Goal: Register for event/course

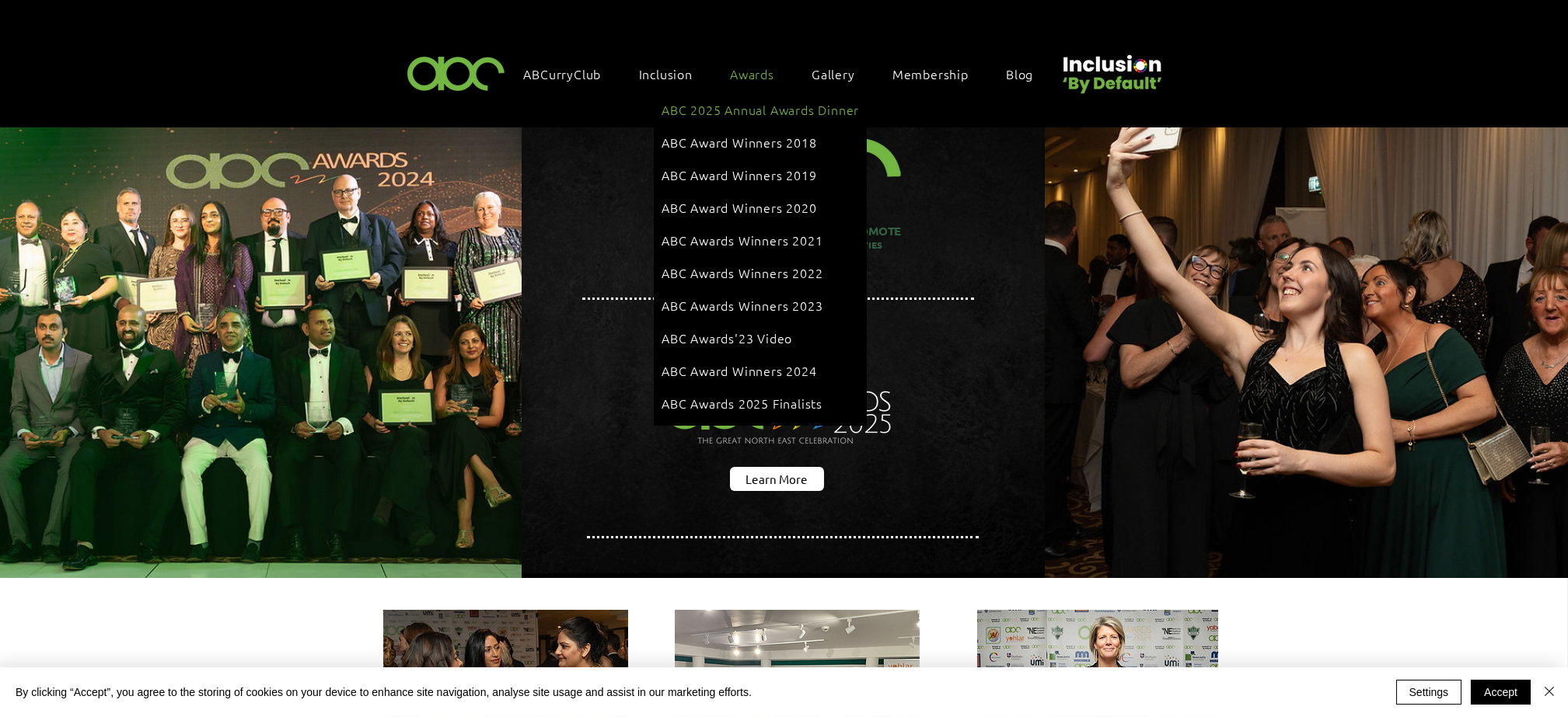
click at [783, 109] on span "ABC 2025 Annual Awards Dinner" at bounding box center [760, 110] width 197 height 17
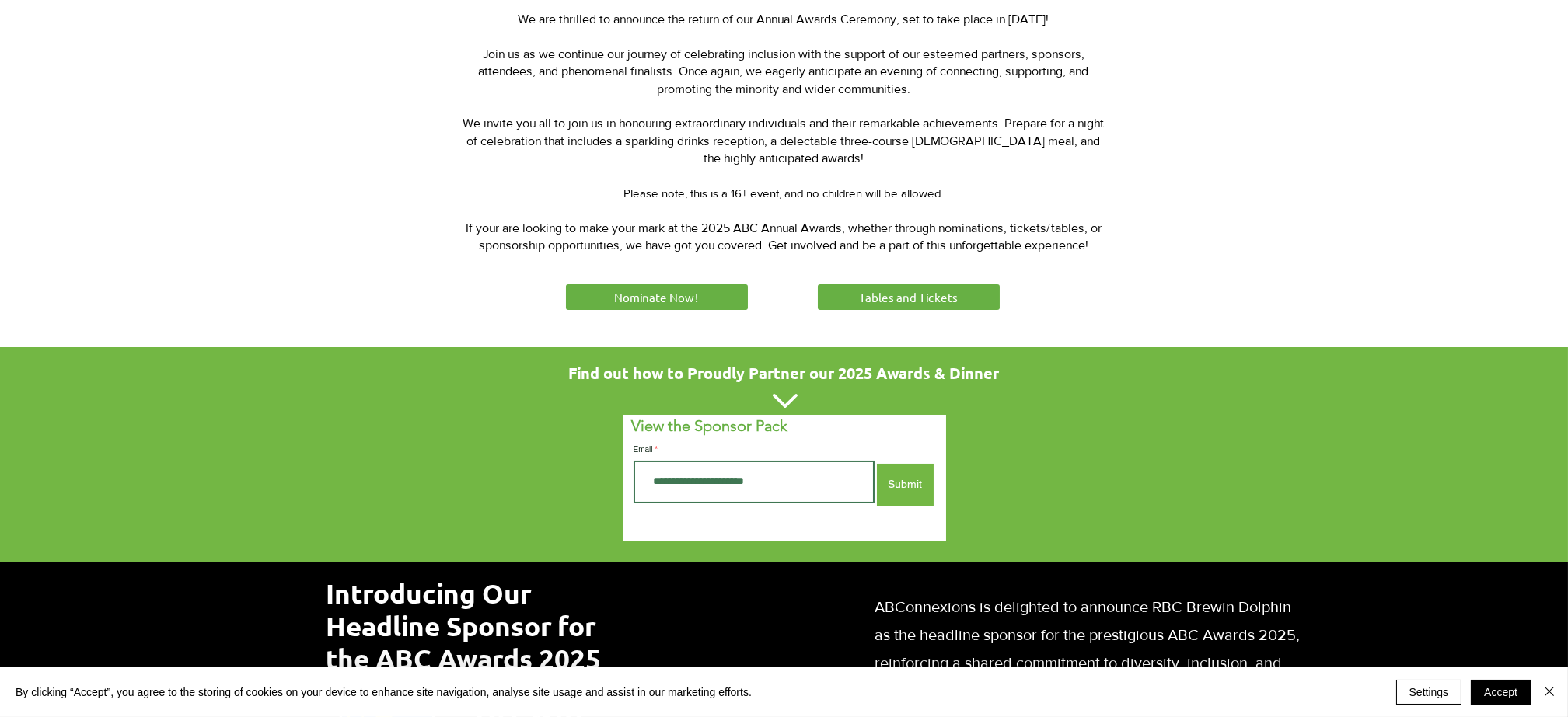
scroll to position [678, 0]
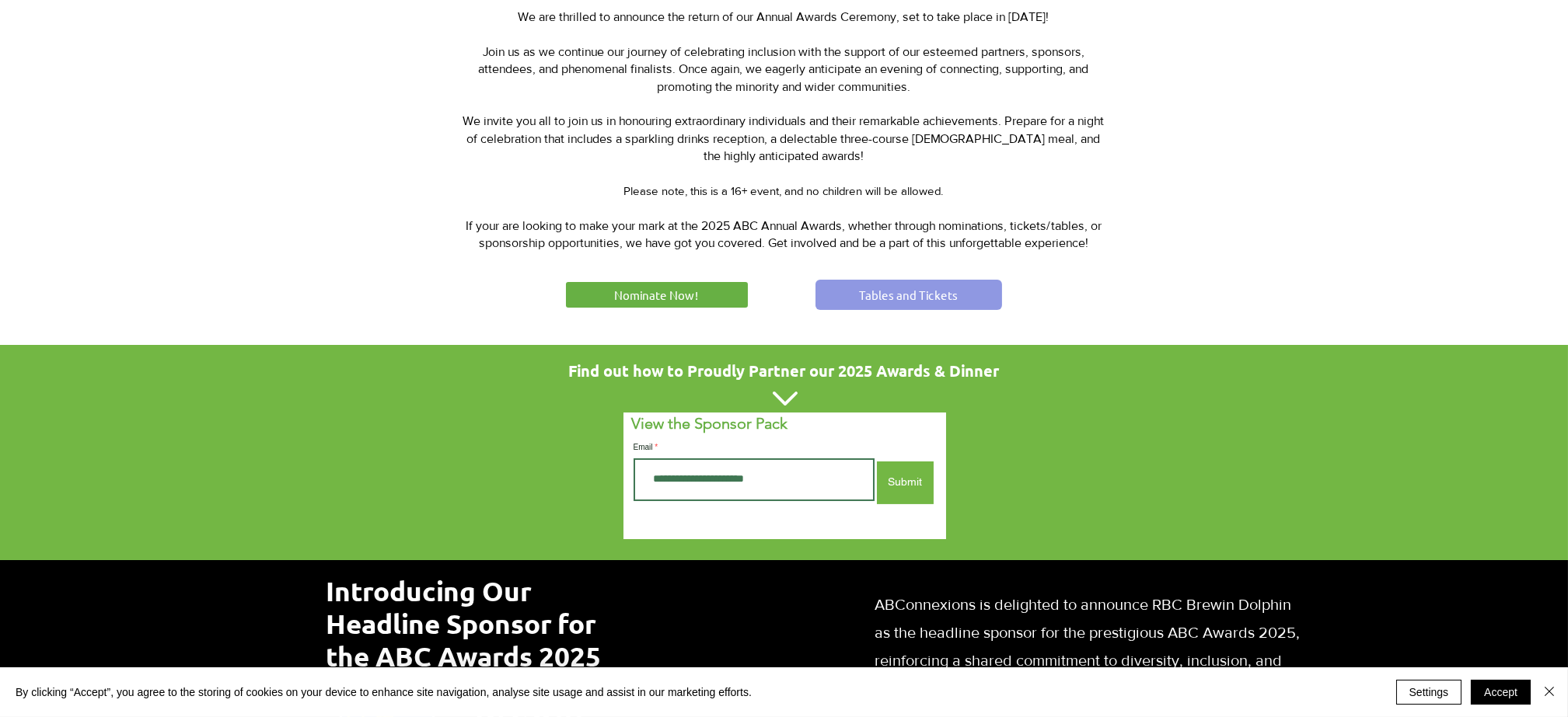
click at [934, 294] on span "Tables and Tickets" at bounding box center [908, 295] width 99 height 16
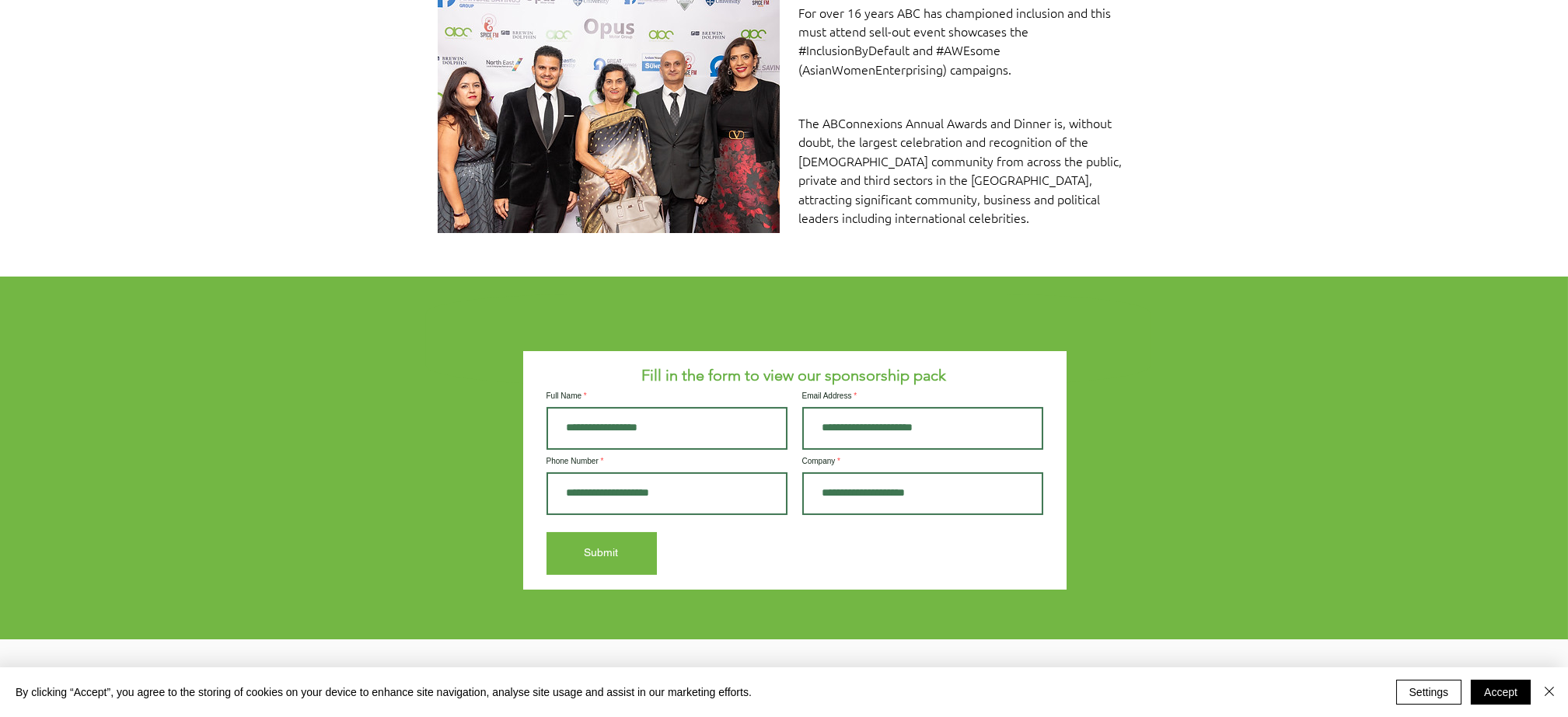
scroll to position [1283, 0]
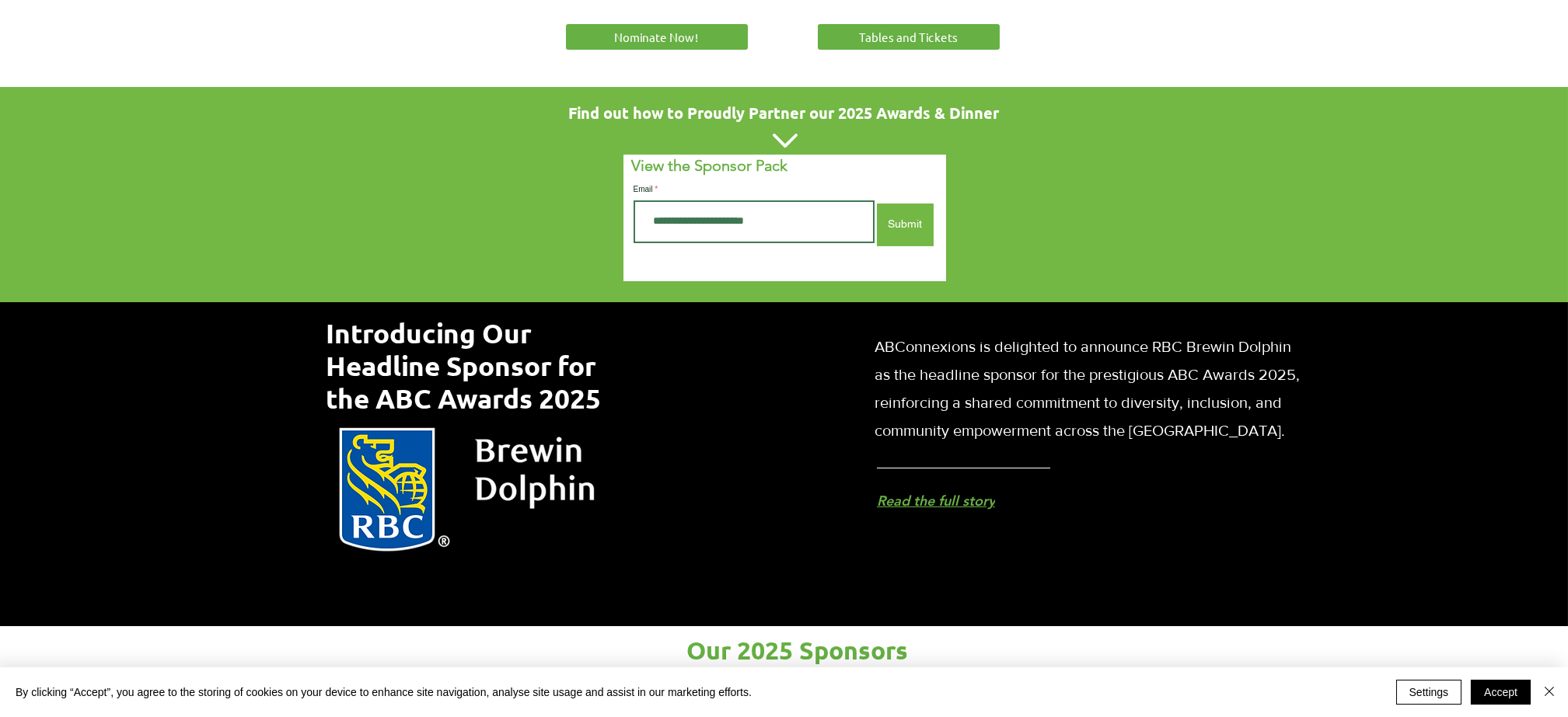
scroll to position [938, 0]
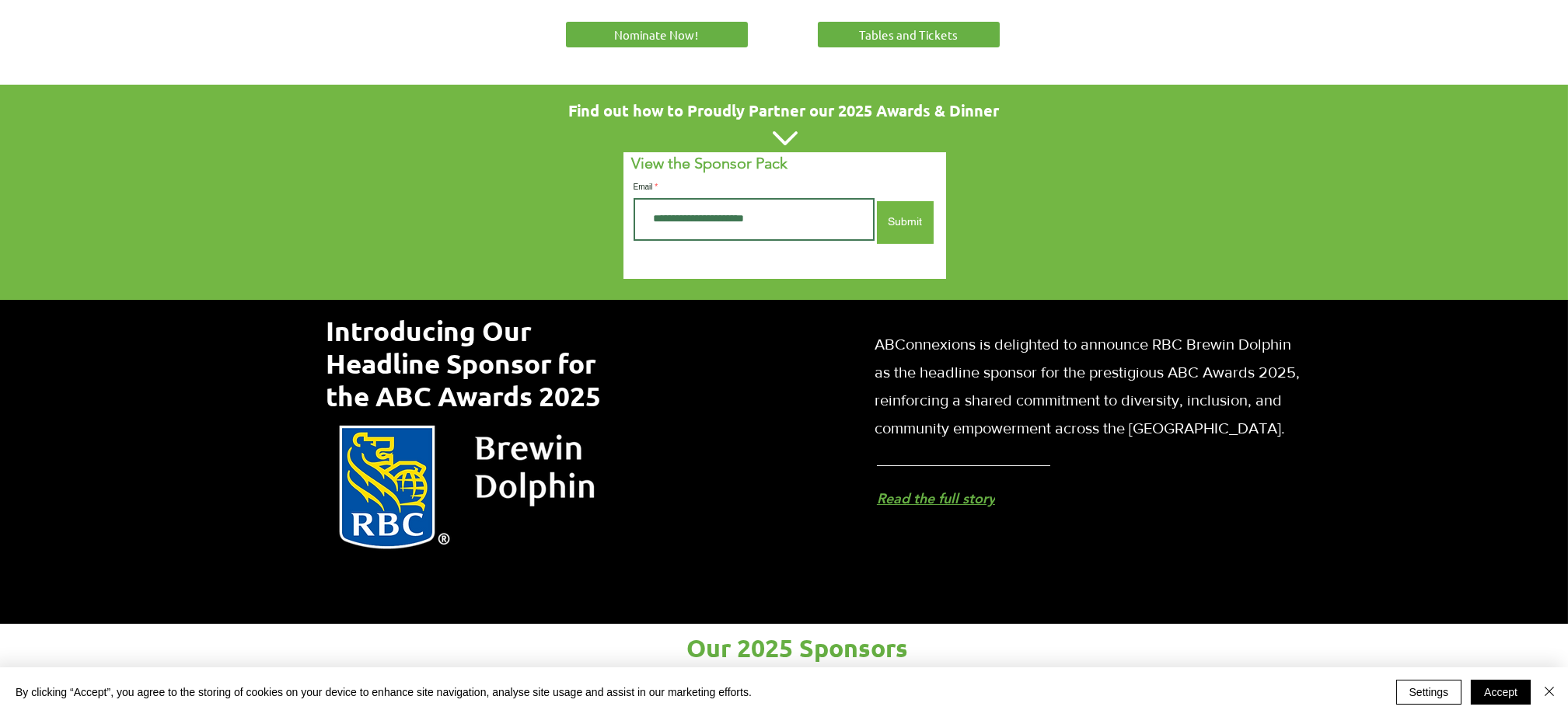
click at [1274, 233] on div at bounding box center [784, 192] width 1568 height 215
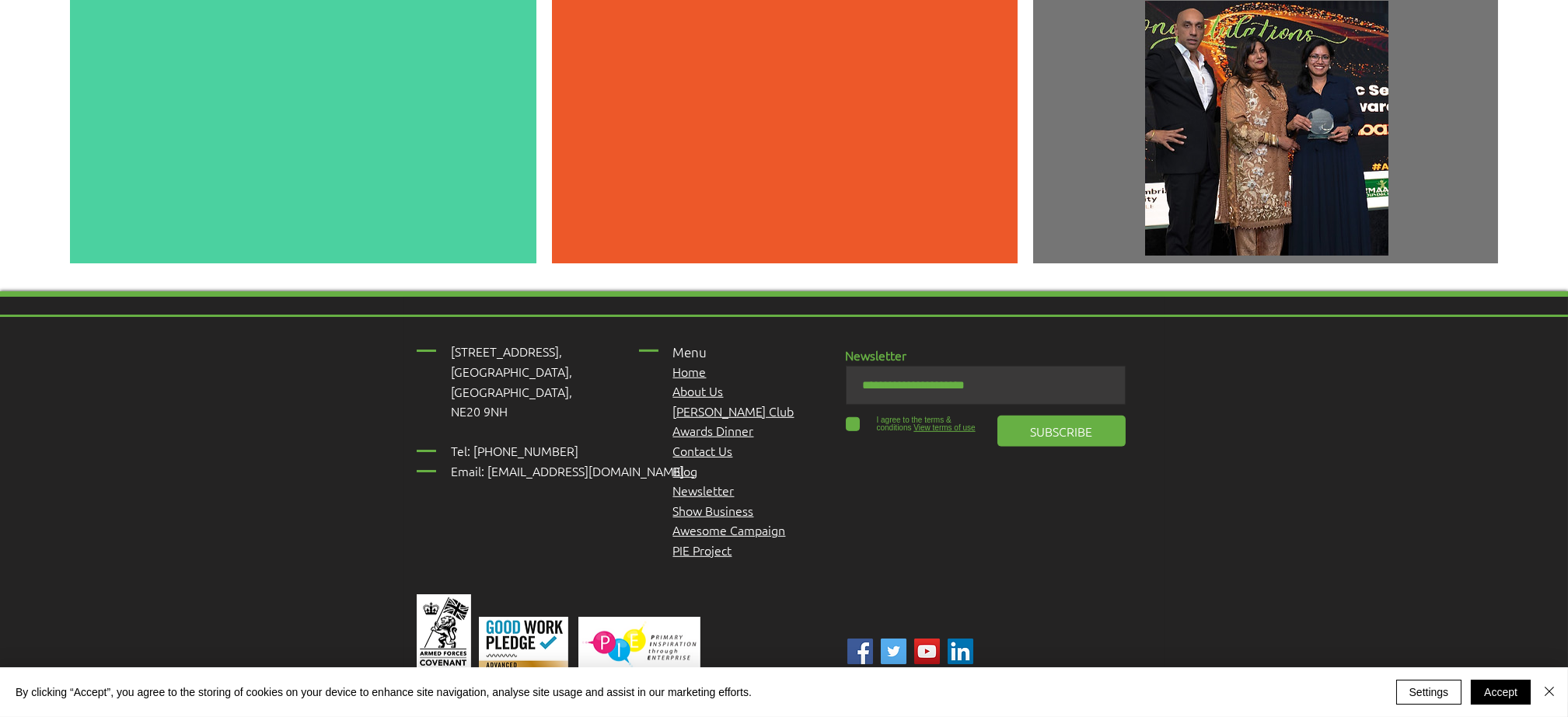
scroll to position [4143, 0]
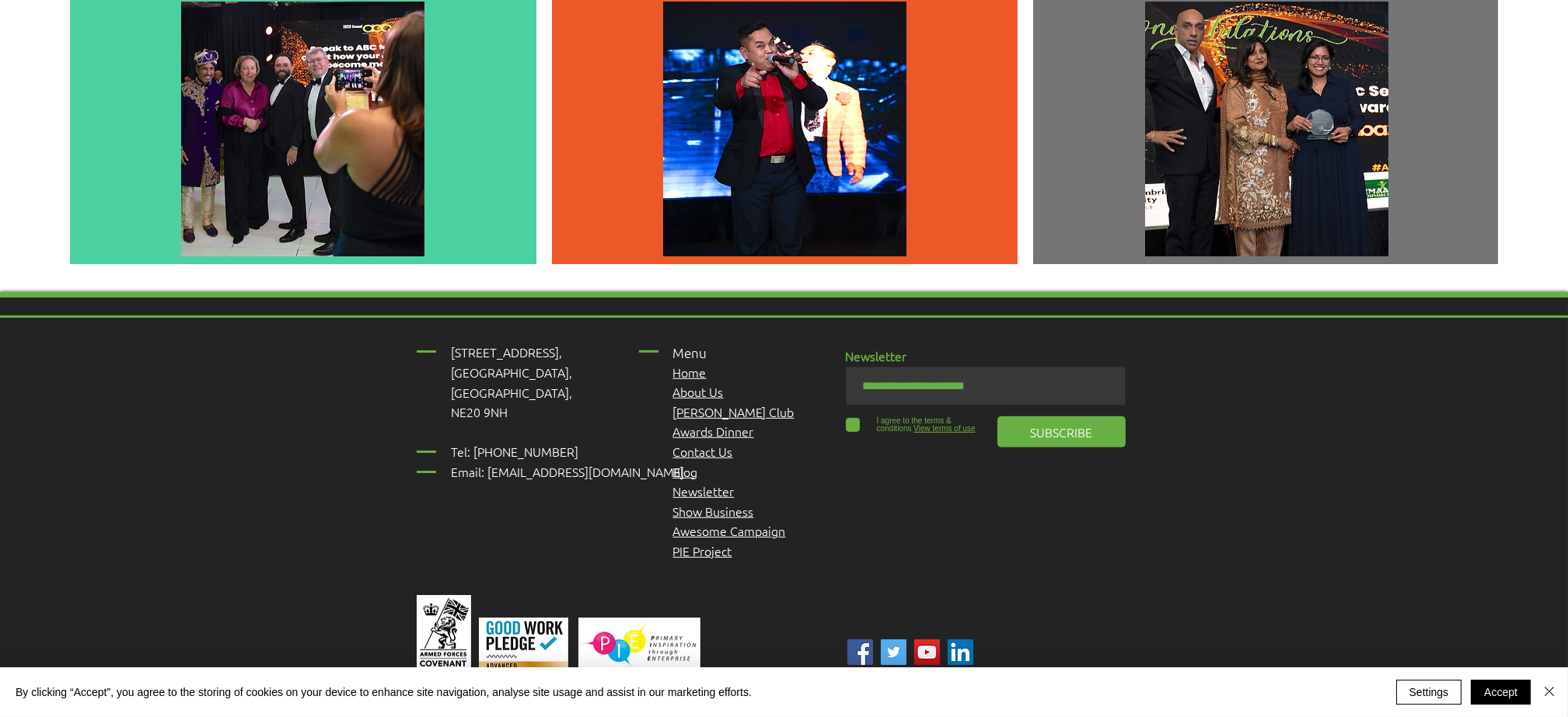
click at [688, 422] on span "Awards Dinner" at bounding box center [713, 431] width 81 height 17
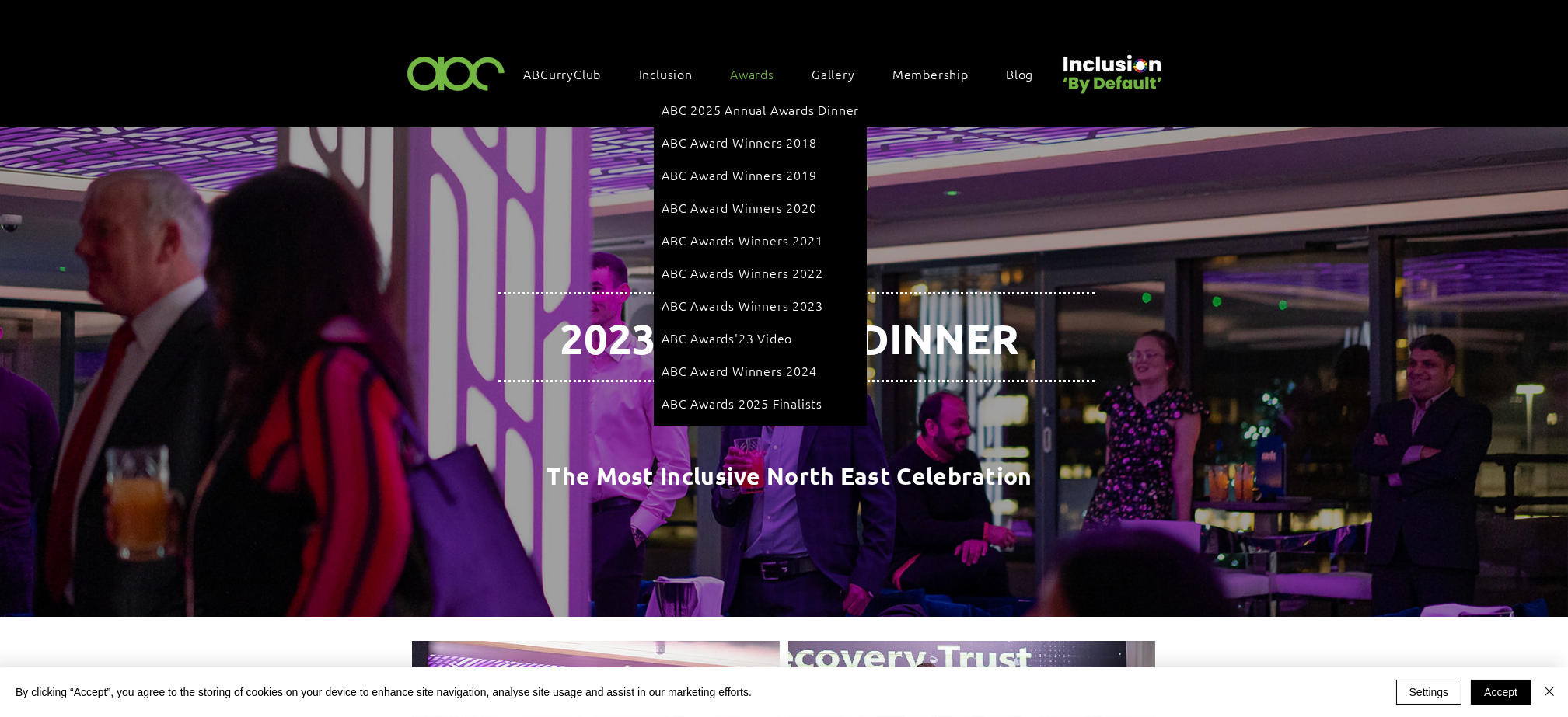
click at [765, 104] on span "ABC 2025 Annual Awards Dinner" at bounding box center [760, 110] width 197 height 17
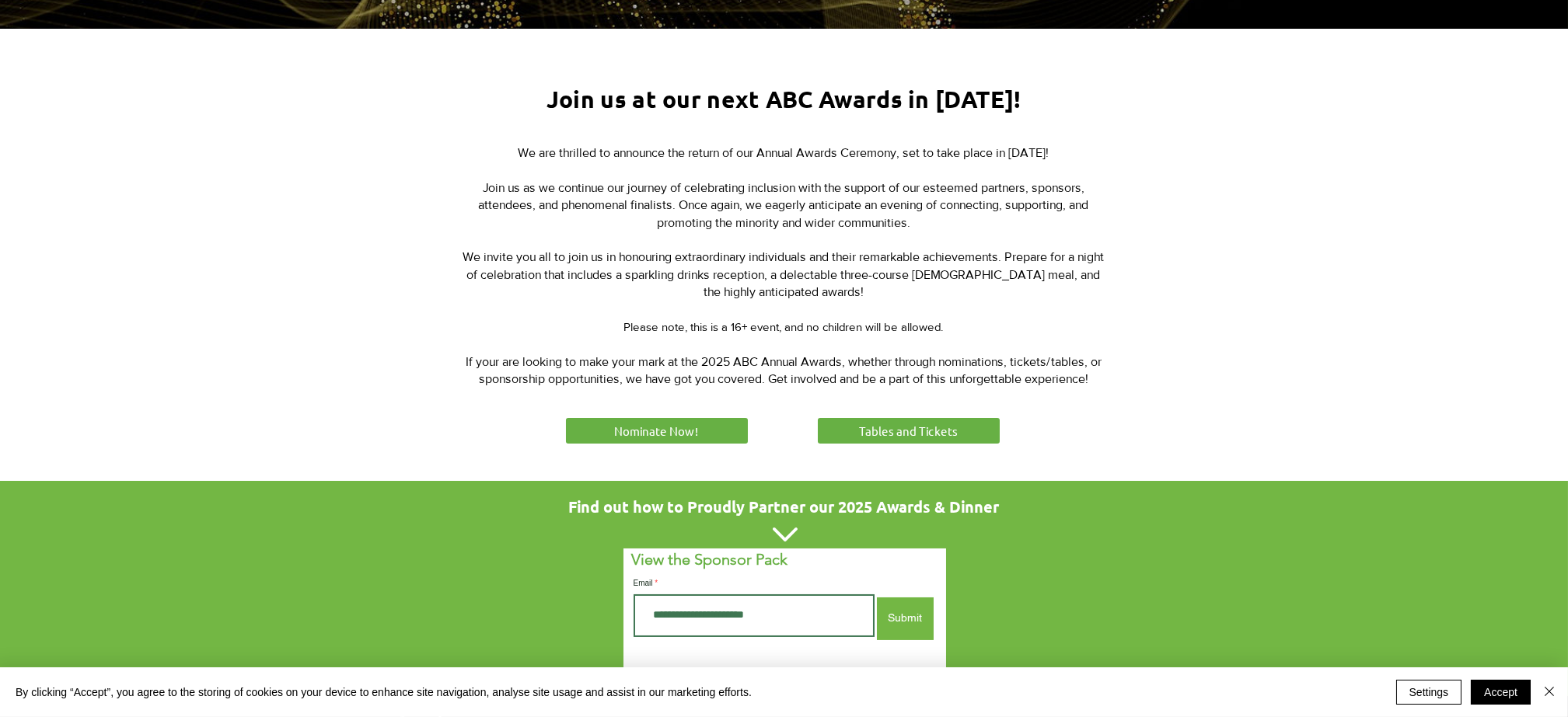
scroll to position [543, 0]
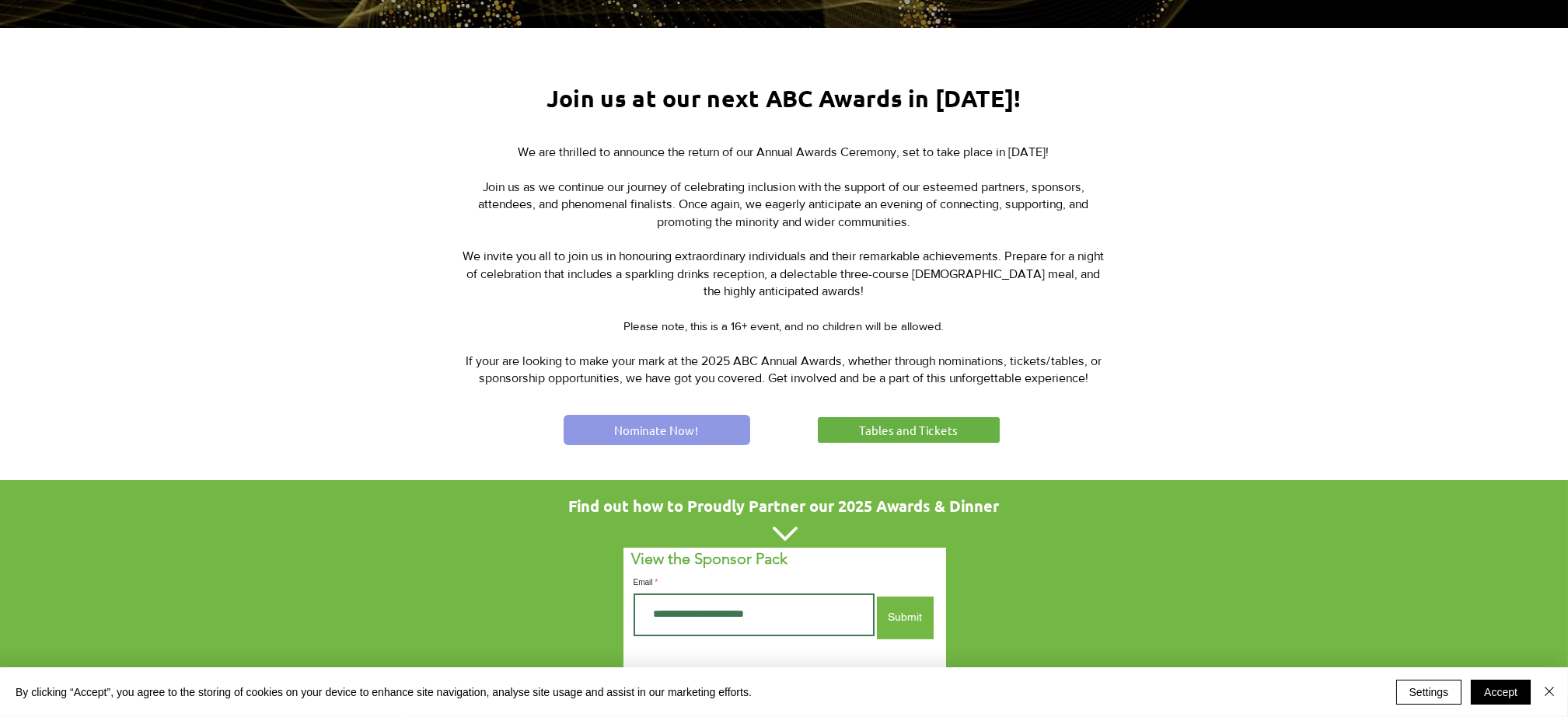
click at [661, 422] on span "Nominate Now!" at bounding box center [656, 430] width 84 height 16
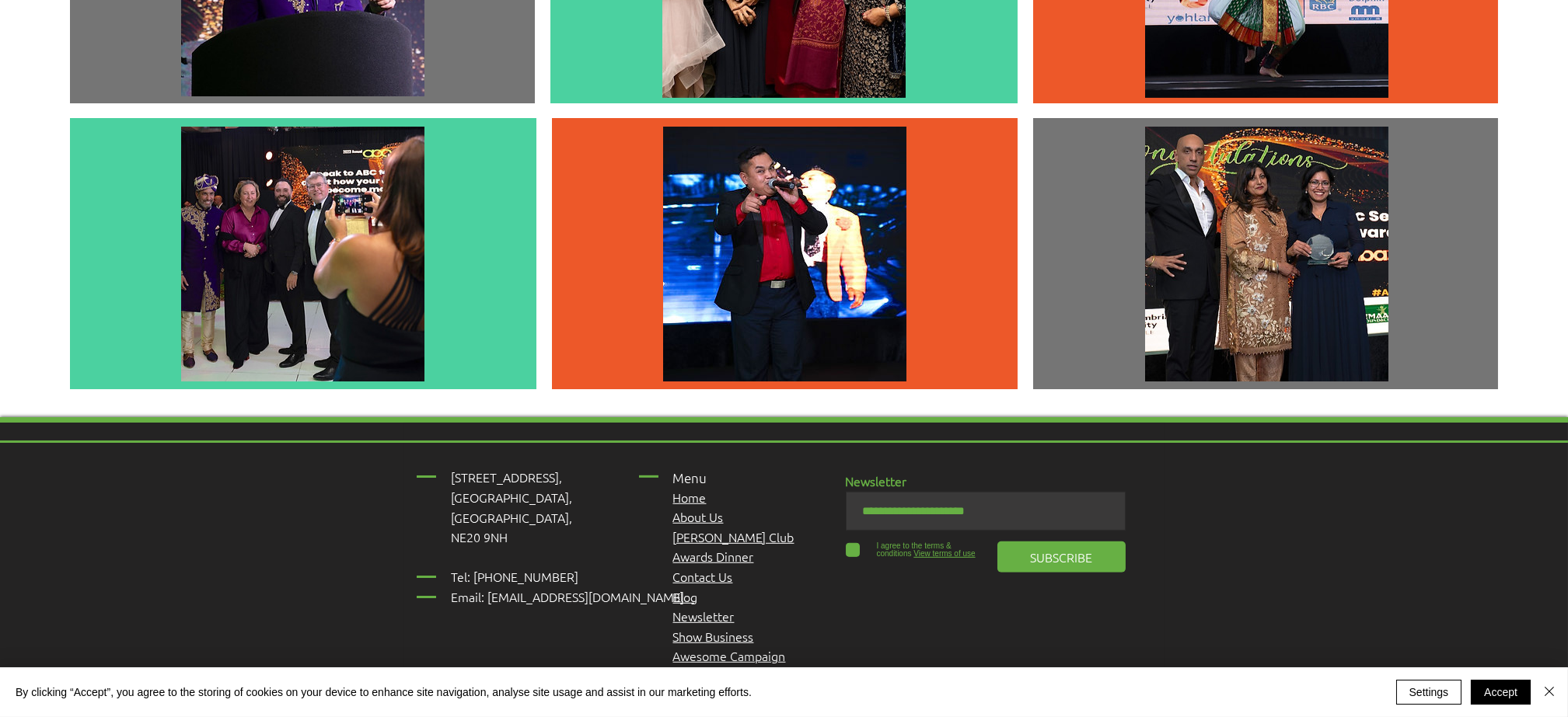
scroll to position [4172, 0]
